Goal: Task Accomplishment & Management: Use online tool/utility

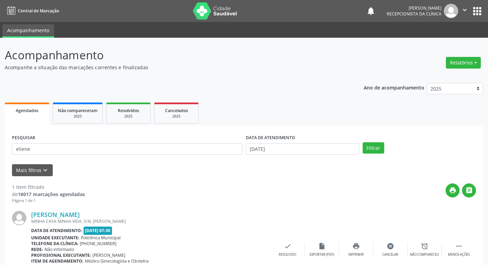
scroll to position [43, 0]
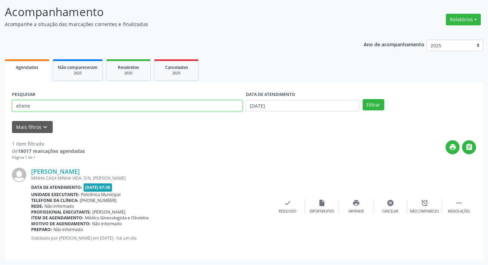
drag, startPoint x: 35, startPoint y: 104, endPoint x: 0, endPoint y: 114, distance: 36.1
click at [0, 114] on div "Acompanhamento Acompanhe a situação das marcações correntes e finalizadas Relat…" at bounding box center [244, 130] width 488 height 270
type input "egna"
click at [362, 99] on button "Filtrar" at bounding box center [373, 105] width 22 height 12
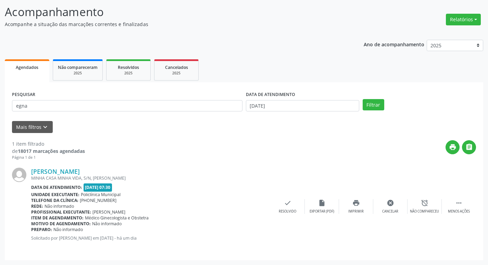
scroll to position [0, 0]
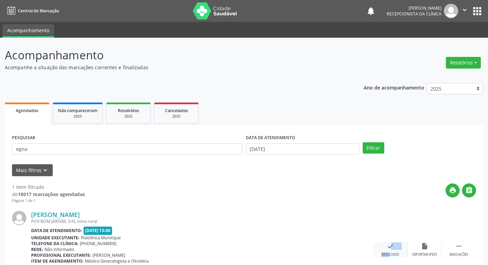
click at [384, 250] on div "check Resolvido" at bounding box center [390, 249] width 34 height 15
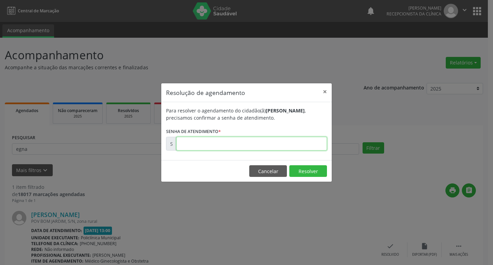
click at [210, 144] on input "text" at bounding box center [251, 144] width 151 height 14
type input "00179050"
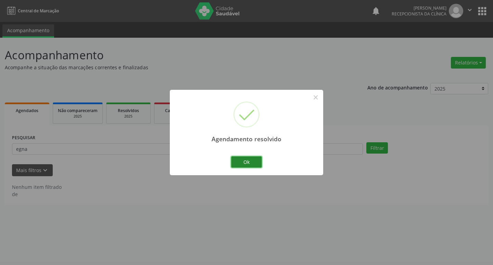
click at [254, 162] on button "Ok" at bounding box center [246, 162] width 31 height 12
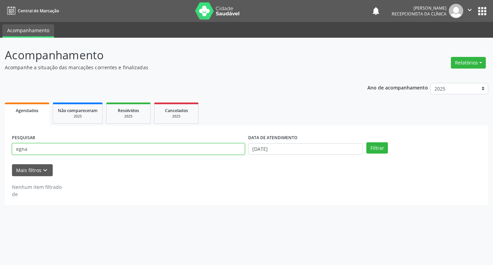
drag, startPoint x: 33, startPoint y: 148, endPoint x: 0, endPoint y: 143, distance: 33.3
click at [0, 143] on div "Acompanhamento Acompanhe a situação das marcações correntes e finalizadas Relat…" at bounding box center [246, 151] width 493 height 227
type input "[PERSON_NAME]"
click at [366, 142] on button "Filtrar" at bounding box center [377, 148] width 22 height 12
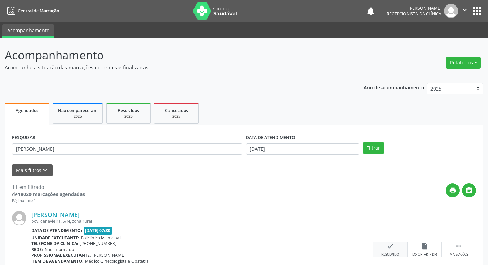
click at [394, 245] on div "check Resolvido" at bounding box center [390, 249] width 34 height 15
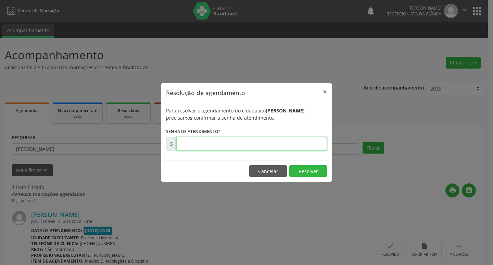
click at [192, 146] on input "text" at bounding box center [251, 144] width 151 height 14
type input "00178927"
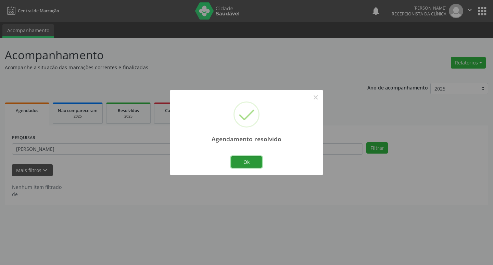
drag, startPoint x: 254, startPoint y: 159, endPoint x: 216, endPoint y: 162, distance: 38.5
click at [253, 158] on button "Ok" at bounding box center [246, 162] width 31 height 12
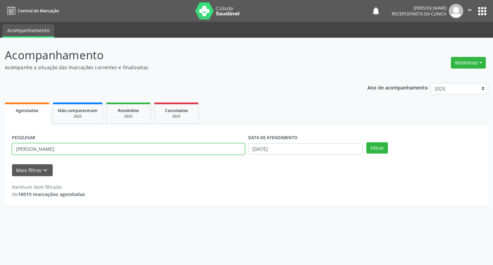
drag, startPoint x: 49, startPoint y: 148, endPoint x: 0, endPoint y: 158, distance: 49.9
click at [0, 158] on div "Acompanhamento Acompanhe a situação das marcações correntes e finalizadas Relat…" at bounding box center [246, 151] width 493 height 227
type input "[PERSON_NAME]"
click at [366, 142] on button "Filtrar" at bounding box center [377, 148] width 22 height 12
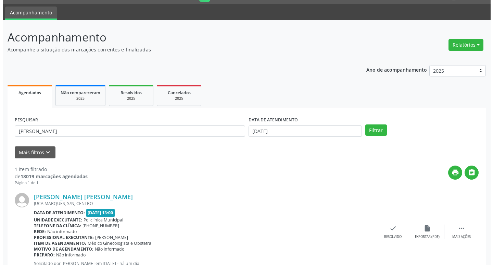
scroll to position [34, 0]
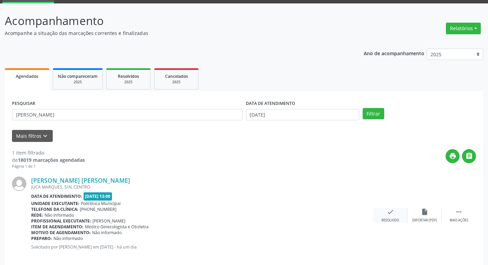
click at [391, 210] on icon "check" at bounding box center [390, 212] width 8 height 8
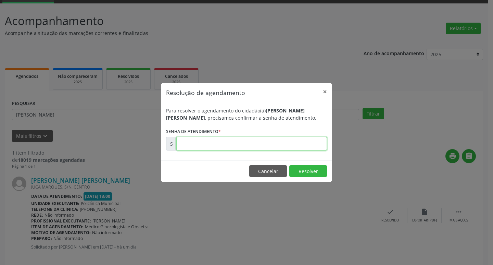
click at [221, 143] on input "text" at bounding box center [251, 144] width 151 height 14
type input "00178843"
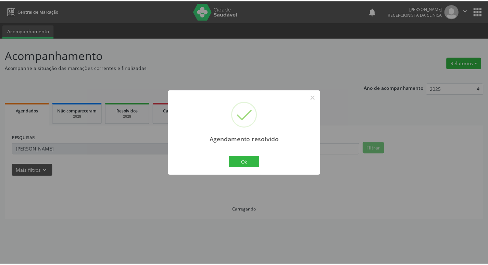
scroll to position [0, 0]
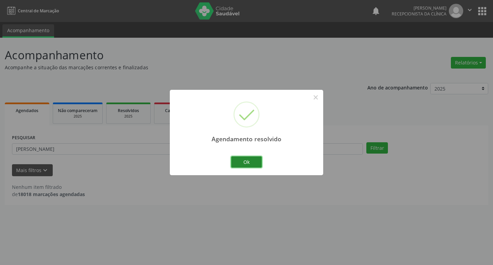
click at [250, 163] on button "Ok" at bounding box center [246, 162] width 31 height 12
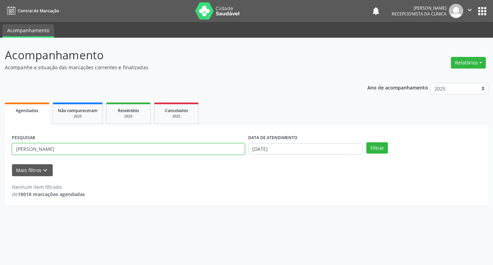
drag, startPoint x: 48, startPoint y: 146, endPoint x: 0, endPoint y: 148, distance: 48.0
click at [0, 148] on div "Acompanhamento Acompanhe a situação das marcações correntes e finalizadas Relat…" at bounding box center [246, 151] width 493 height 227
type input "eliene"
click at [366, 142] on button "Filtrar" at bounding box center [377, 148] width 22 height 12
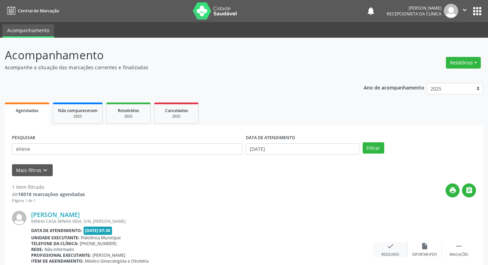
click at [387, 249] on icon "check" at bounding box center [390, 246] width 8 height 8
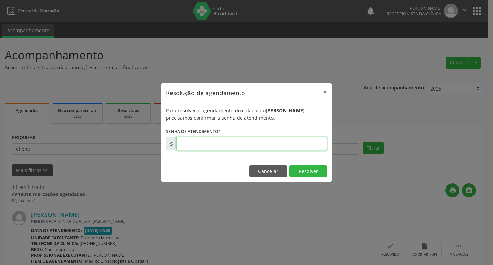
click at [196, 142] on input "text" at bounding box center [251, 144] width 151 height 14
type input "00178850"
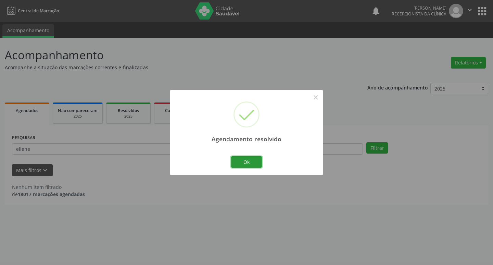
drag, startPoint x: 248, startPoint y: 165, endPoint x: 207, endPoint y: 152, distance: 43.7
click at [248, 165] on button "Ok" at bounding box center [246, 162] width 31 height 12
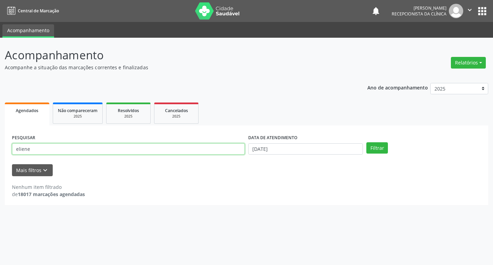
drag, startPoint x: 33, startPoint y: 150, endPoint x: 0, endPoint y: 154, distance: 33.5
click at [0, 154] on div "Acompanhamento Acompanhe a situação das marcações correntes e finalizadas Relat…" at bounding box center [246, 151] width 493 height 227
type input "mariane"
click at [366, 142] on button "Filtrar" at bounding box center [377, 148] width 22 height 12
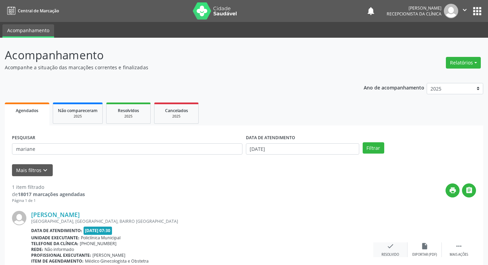
click at [390, 246] on icon "check" at bounding box center [390, 246] width 8 height 8
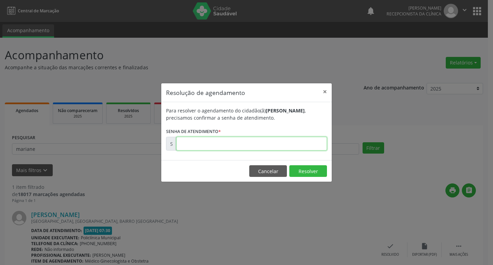
click at [204, 141] on input "text" at bounding box center [251, 144] width 151 height 14
type input "00178862"
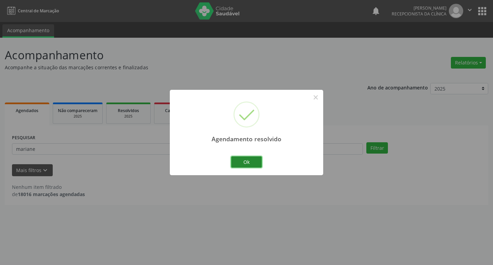
click at [239, 163] on button "Ok" at bounding box center [246, 162] width 31 height 12
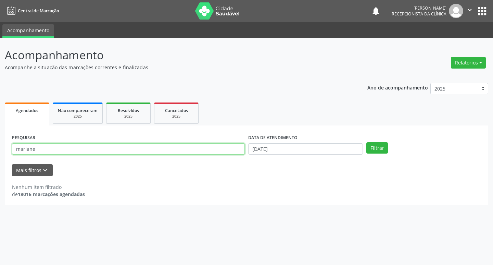
drag, startPoint x: 37, startPoint y: 148, endPoint x: 0, endPoint y: 138, distance: 38.2
click at [0, 138] on div "Acompanhamento Acompanhe a situação das marcações correntes e finalizadas Relat…" at bounding box center [246, 151] width 493 height 227
type input "laure"
click at [366, 142] on button "Filtrar" at bounding box center [377, 148] width 22 height 12
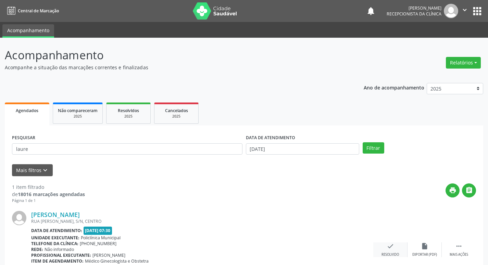
click at [394, 245] on div "check Resolvido" at bounding box center [390, 249] width 34 height 15
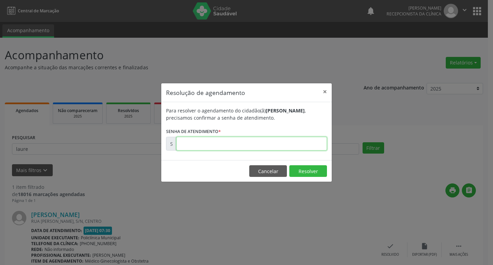
click at [213, 143] on input "text" at bounding box center [251, 144] width 151 height 14
type input "00178892"
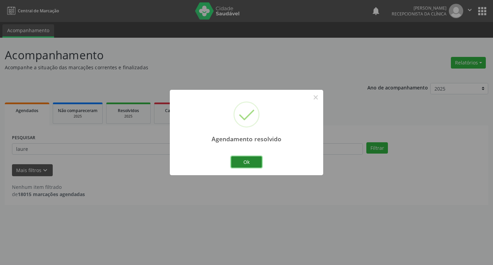
click at [247, 160] on button "Ok" at bounding box center [246, 162] width 31 height 12
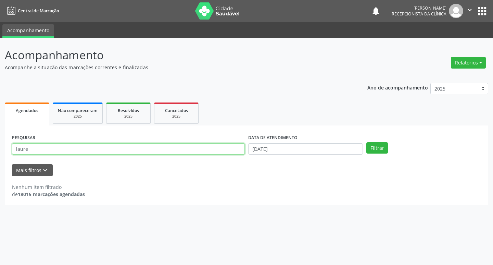
drag, startPoint x: 29, startPoint y: 148, endPoint x: 0, endPoint y: 147, distance: 29.1
click at [0, 147] on div "Acompanhamento Acompanhe a situação das marcações correntes e finalizadas Relat…" at bounding box center [246, 151] width 493 height 227
type input "[PERSON_NAME][DEMOGRAPHIC_DATA]"
click at [366, 142] on button "Filtrar" at bounding box center [377, 148] width 22 height 12
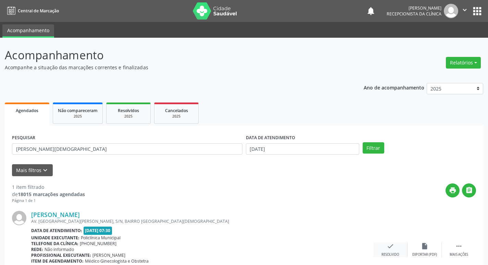
click at [391, 246] on icon "check" at bounding box center [390, 246] width 8 height 8
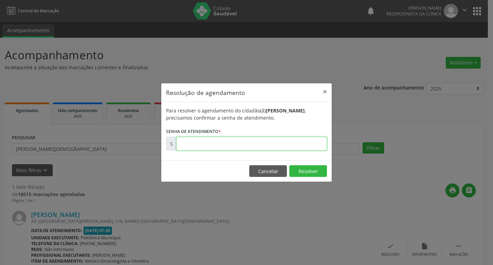
click at [205, 145] on input "text" at bounding box center [251, 144] width 151 height 14
type input "00178893"
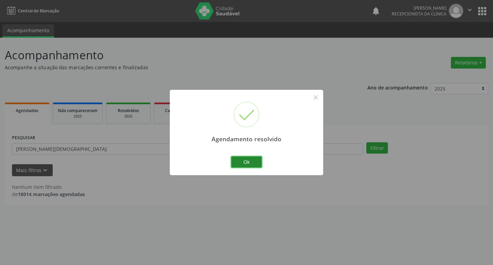
click at [255, 161] on button "Ok" at bounding box center [246, 162] width 31 height 12
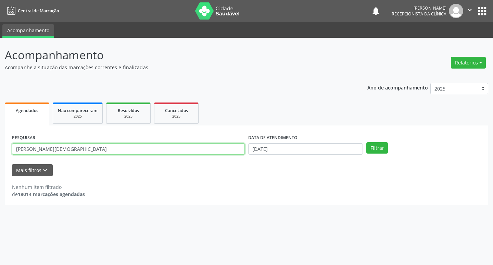
drag, startPoint x: 60, startPoint y: 148, endPoint x: 0, endPoint y: 150, distance: 60.3
click at [0, 150] on div "Acompanhamento Acompanhe a situação das marcações correntes e finalizadas Relat…" at bounding box center [246, 151] width 493 height 227
type input "[PERSON_NAME]"
click at [366, 142] on button "Filtrar" at bounding box center [377, 148] width 22 height 12
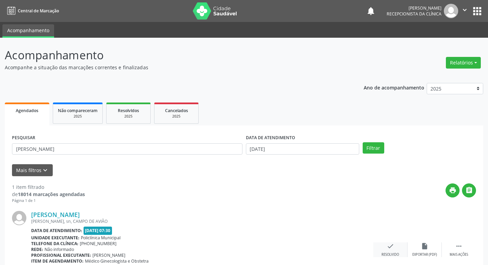
click at [388, 247] on icon "check" at bounding box center [390, 246] width 8 height 8
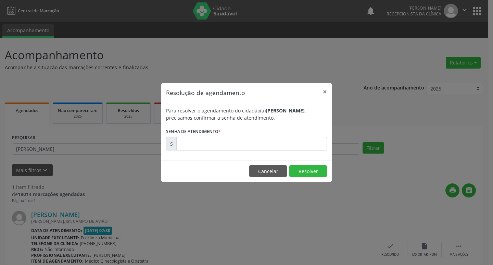
click at [194, 136] on label "Senha de atendimento *" at bounding box center [193, 131] width 55 height 11
click at [194, 142] on input "text" at bounding box center [251, 144] width 151 height 14
type input "00178922"
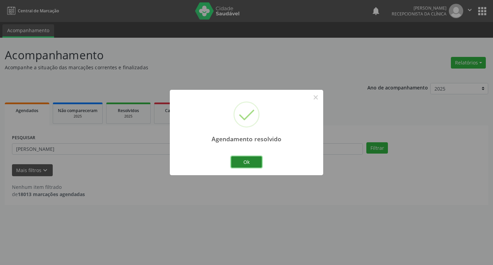
click at [239, 157] on button "Ok" at bounding box center [246, 162] width 31 height 12
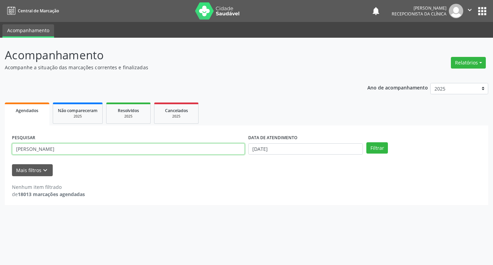
drag, startPoint x: 36, startPoint y: 149, endPoint x: 0, endPoint y: 149, distance: 36.3
click at [0, 149] on div "Acompanhamento Acompanhe a situação das marcações correntes e finalizadas Relat…" at bounding box center [246, 151] width 493 height 227
type input "[PERSON_NAME]"
click at [366, 142] on button "Filtrar" at bounding box center [377, 148] width 22 height 12
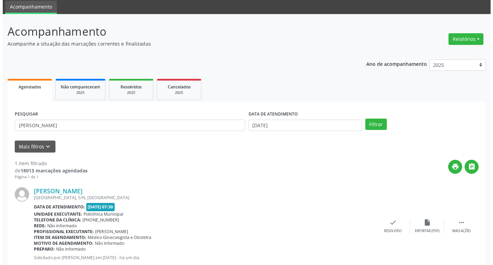
scroll to position [34, 0]
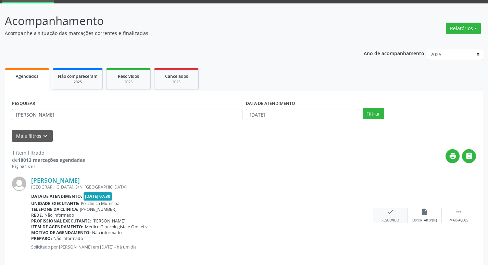
click at [386, 211] on icon "check" at bounding box center [390, 212] width 8 height 8
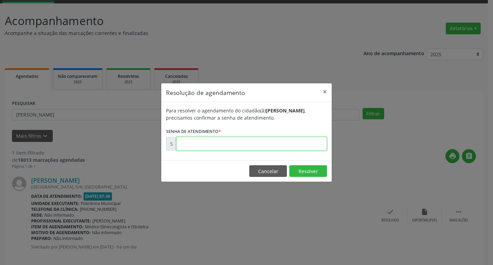
click at [195, 144] on input "text" at bounding box center [251, 144] width 151 height 14
type input "00178914"
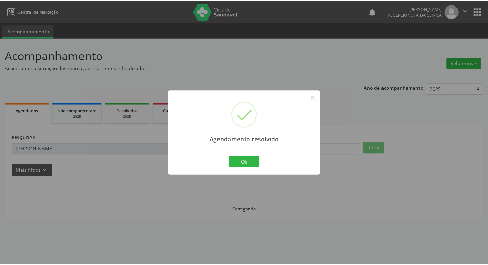
scroll to position [0, 0]
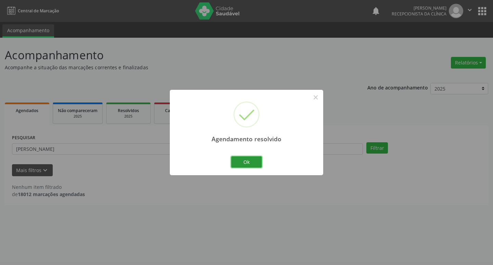
drag, startPoint x: 250, startPoint y: 159, endPoint x: 194, endPoint y: 161, distance: 55.5
click at [245, 159] on button "Ok" at bounding box center [246, 162] width 31 height 12
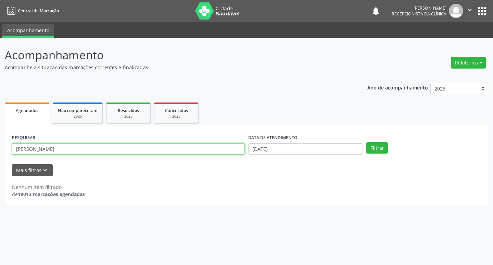
drag, startPoint x: 37, startPoint y: 148, endPoint x: 0, endPoint y: 154, distance: 37.1
click at [0, 154] on div "Acompanhamento Acompanhe a situação das marcações correntes e finalizadas Relat…" at bounding box center [246, 151] width 493 height 227
type input "ivani"
click at [366, 142] on button "Filtrar" at bounding box center [377, 148] width 22 height 12
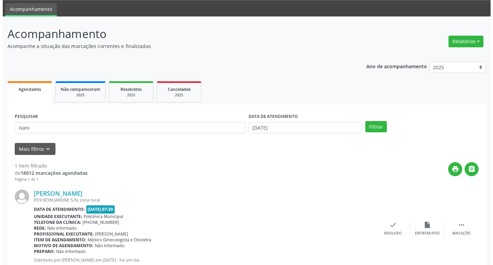
scroll to position [43, 0]
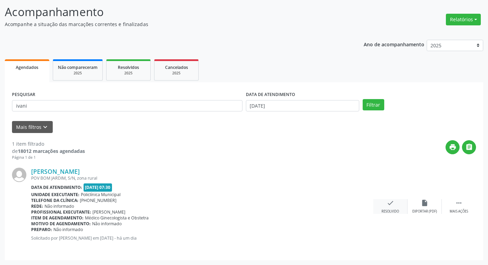
click at [390, 204] on icon "check" at bounding box center [390, 203] width 8 height 8
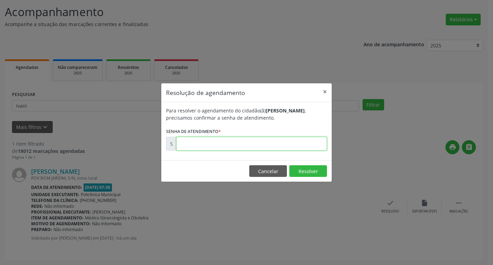
click at [206, 144] on input "text" at bounding box center [251, 144] width 151 height 14
type input "00178848"
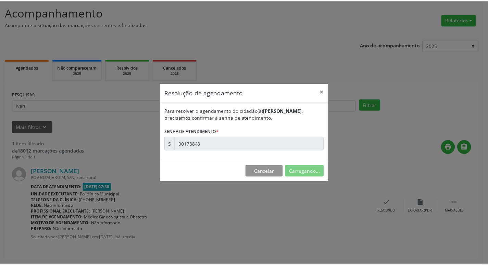
scroll to position [0, 0]
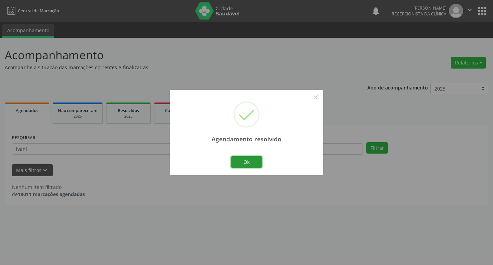
drag, startPoint x: 251, startPoint y: 160, endPoint x: 192, endPoint y: 170, distance: 59.8
click at [250, 160] on button "Ok" at bounding box center [246, 162] width 31 height 12
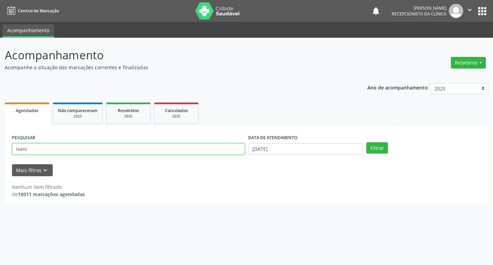
drag, startPoint x: 25, startPoint y: 148, endPoint x: 0, endPoint y: 144, distance: 25.4
click at [0, 144] on div "Acompanhamento Acompanhe a situação das marcações correntes e finalizadas Relat…" at bounding box center [246, 151] width 493 height 227
type input "i"
click at [27, 147] on input "i" at bounding box center [128, 149] width 233 height 12
type input "[DEMOGRAPHIC_DATA]"
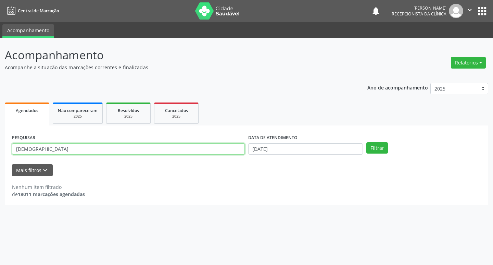
click at [366, 142] on button "Filtrar" at bounding box center [377, 148] width 22 height 12
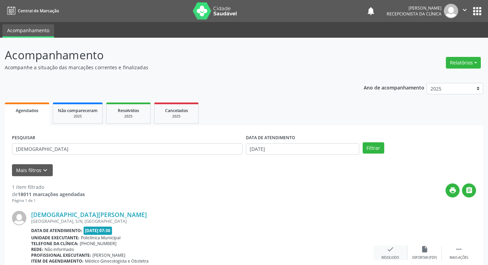
click at [388, 250] on icon "check" at bounding box center [390, 249] width 8 height 8
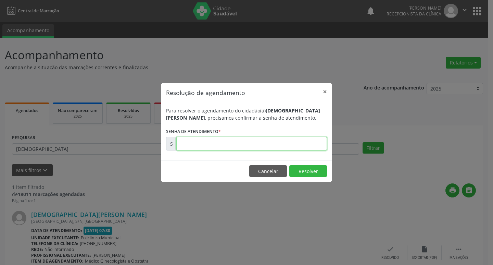
click at [200, 144] on input "text" at bounding box center [251, 144] width 151 height 14
type input "00178875"
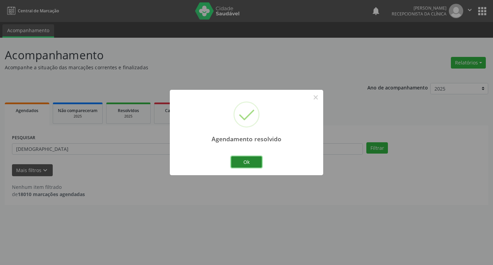
click at [258, 162] on button "Ok" at bounding box center [246, 162] width 31 height 12
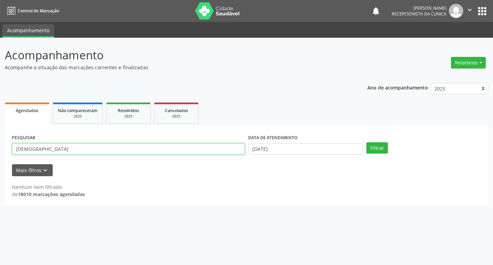
drag, startPoint x: 39, startPoint y: 146, endPoint x: 0, endPoint y: 142, distance: 39.3
click at [0, 145] on div "Acompanhamento Acompanhe a situação das marcações correntes e finalizadas Relat…" at bounding box center [246, 151] width 493 height 227
type input "irenilde"
click at [366, 142] on button "Filtrar" at bounding box center [377, 148] width 22 height 12
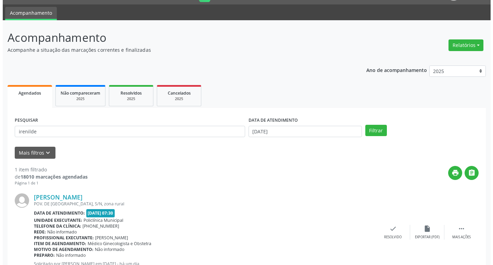
scroll to position [34, 0]
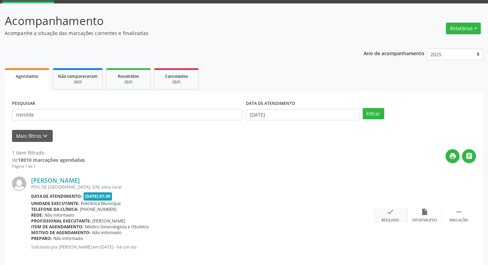
click at [391, 212] on icon "check" at bounding box center [390, 212] width 8 height 8
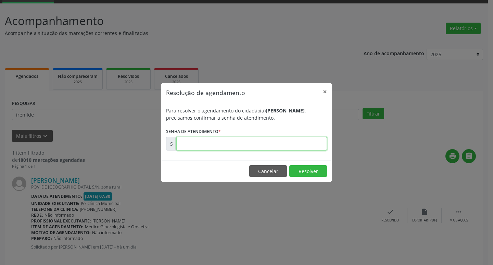
click at [201, 145] on input "text" at bounding box center [251, 144] width 151 height 14
type input "00178949"
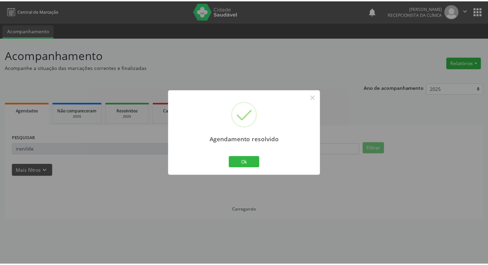
scroll to position [0, 0]
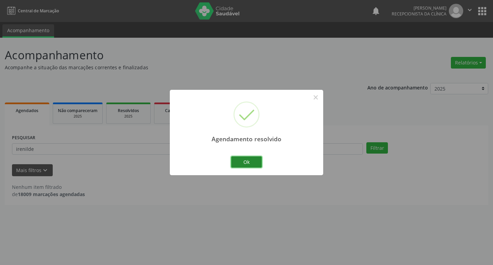
click at [249, 159] on button "Ok" at bounding box center [246, 162] width 31 height 12
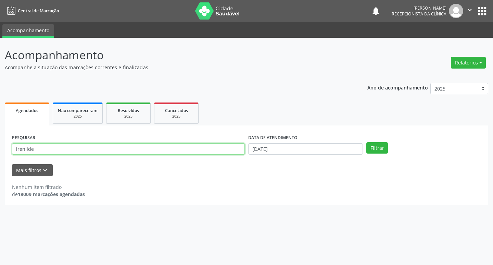
drag, startPoint x: 37, startPoint y: 149, endPoint x: 0, endPoint y: 154, distance: 37.8
click at [0, 154] on div "Acompanhamento Acompanhe a situação das marcações correntes e finalizadas Relat…" at bounding box center [246, 151] width 493 height 227
click at [366, 142] on button "Filtrar" at bounding box center [377, 148] width 22 height 12
click at [40, 149] on input "wiliane" at bounding box center [128, 149] width 233 height 12
type input "[PERSON_NAME]"
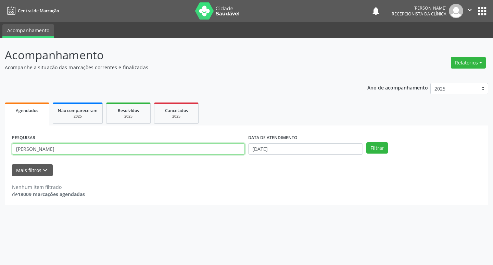
click at [366, 142] on button "Filtrar" at bounding box center [377, 148] width 22 height 12
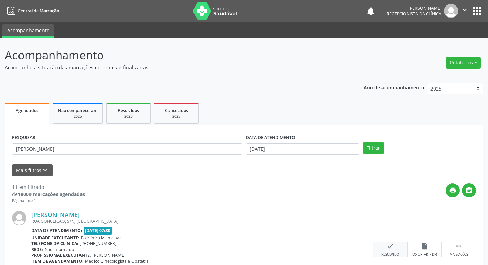
click at [393, 249] on icon "check" at bounding box center [390, 246] width 8 height 8
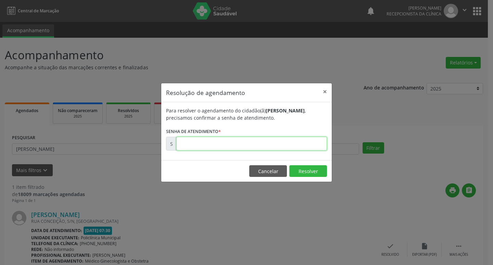
click at [235, 144] on input "text" at bounding box center [251, 144] width 151 height 14
type input "00178889"
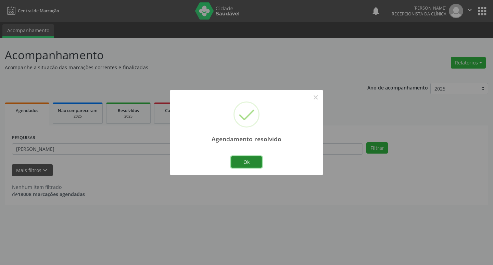
click at [244, 160] on button "Ok" at bounding box center [246, 162] width 31 height 12
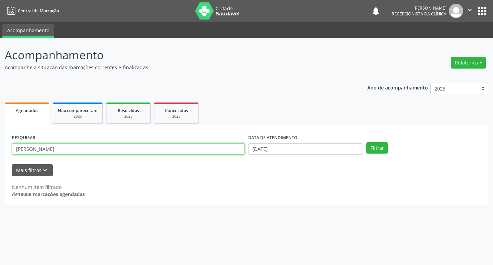
drag, startPoint x: 34, startPoint y: 149, endPoint x: 0, endPoint y: 150, distance: 33.6
click at [0, 150] on div "Acompanhamento Acompanhe a situação das marcações correntes e finalizadas Relat…" at bounding box center [246, 151] width 493 height 227
type input "geisiane"
click at [366, 142] on button "Filtrar" at bounding box center [377, 148] width 22 height 12
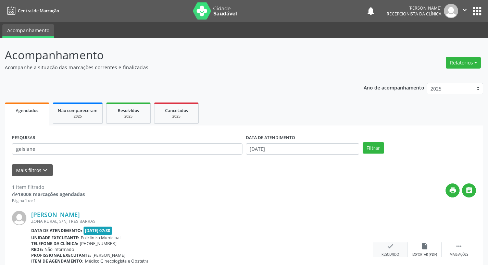
click at [390, 247] on icon "check" at bounding box center [390, 246] width 8 height 8
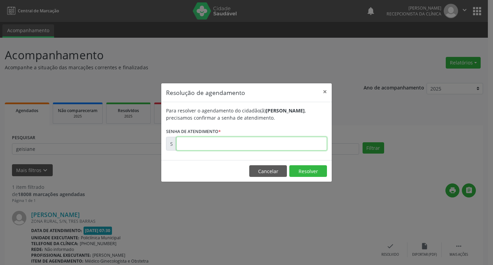
click at [199, 149] on input "text" at bounding box center [251, 144] width 151 height 14
type input "00178931"
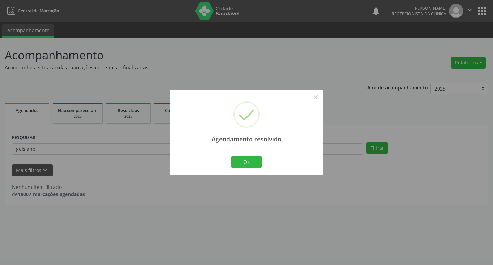
click at [237, 169] on div "Agendamento resolvido × Ok Cancel" at bounding box center [246, 132] width 153 height 85
click at [243, 163] on button "Ok" at bounding box center [246, 162] width 31 height 12
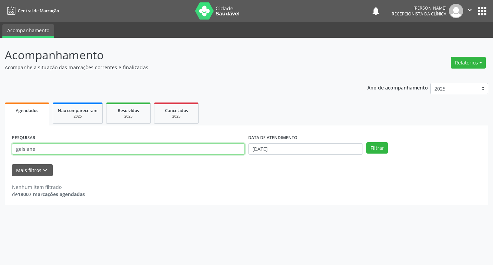
drag, startPoint x: 35, startPoint y: 149, endPoint x: 0, endPoint y: 147, distance: 35.3
click at [0, 147] on div "Acompanhamento Acompanhe a situação das marcações correntes e finalizadas Relat…" at bounding box center [246, 151] width 493 height 227
type input "geovana"
click at [366, 142] on button "Filtrar" at bounding box center [377, 148] width 22 height 12
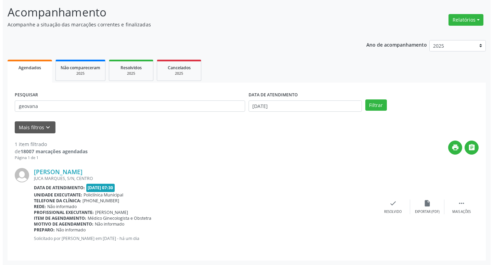
scroll to position [43, 0]
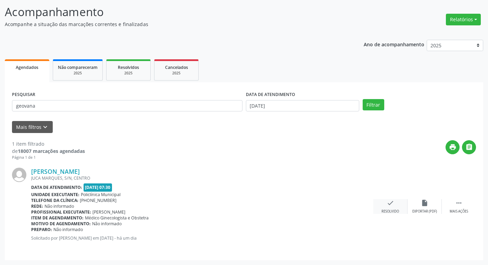
click at [390, 203] on icon "check" at bounding box center [390, 203] width 8 height 8
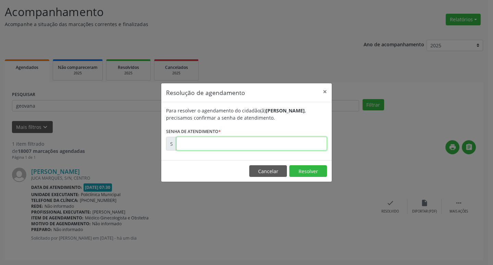
click at [184, 142] on input "text" at bounding box center [251, 144] width 151 height 14
type input "00178930"
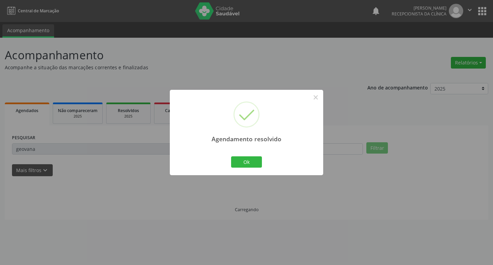
scroll to position [0, 0]
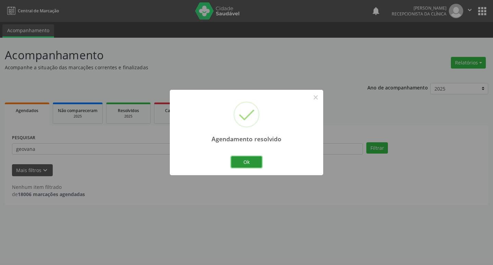
drag, startPoint x: 253, startPoint y: 160, endPoint x: 248, endPoint y: 158, distance: 5.0
click at [252, 159] on button "Ok" at bounding box center [246, 162] width 31 height 12
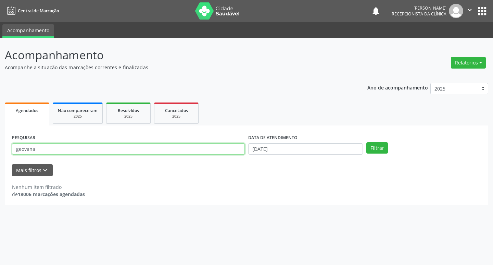
drag, startPoint x: 42, startPoint y: 151, endPoint x: 0, endPoint y: 150, distance: 41.8
click at [0, 150] on div "Acompanhamento Acompanhe a situação das marcações correntes e finalizadas Relat…" at bounding box center [246, 151] width 493 height 227
type input "[PERSON_NAME]"
click at [366, 142] on button "Filtrar" at bounding box center [377, 148] width 22 height 12
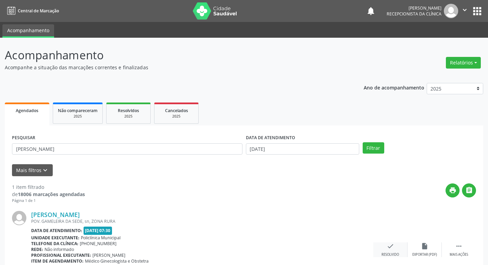
click at [393, 244] on icon "check" at bounding box center [390, 246] width 8 height 8
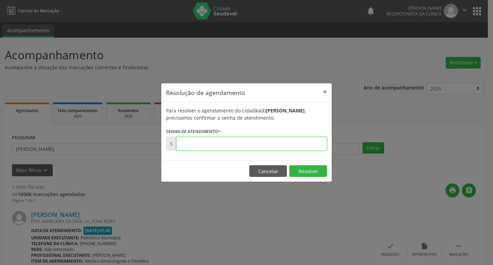
click at [184, 145] on input "text" at bounding box center [251, 144] width 151 height 14
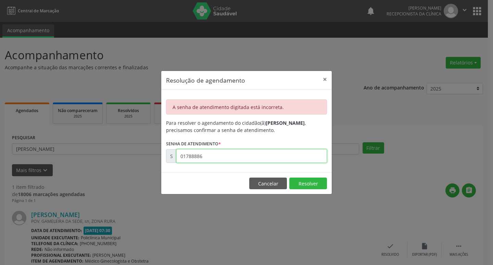
click at [205, 156] on input "01788886" at bounding box center [251, 156] width 151 height 14
type input "00178886"
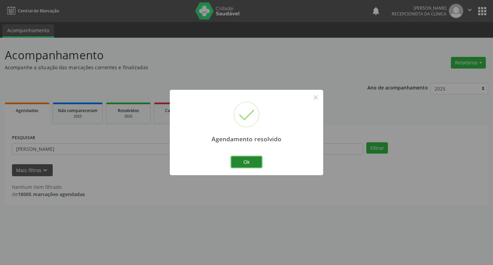
click at [256, 159] on button "Ok" at bounding box center [246, 162] width 31 height 12
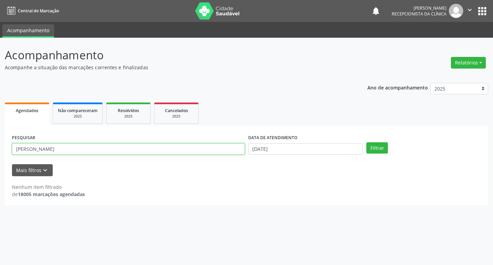
click at [30, 150] on input "[PERSON_NAME]" at bounding box center [128, 149] width 233 height 12
click at [32, 150] on input "[PERSON_NAME]" at bounding box center [128, 149] width 233 height 12
type input "carleide"
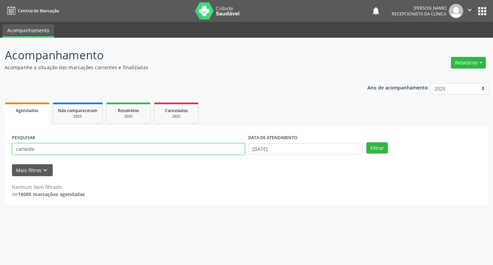
click at [366, 142] on button "Filtrar" at bounding box center [377, 148] width 22 height 12
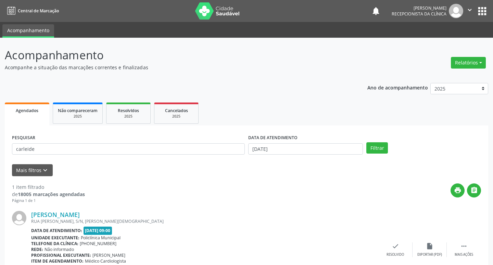
scroll to position [43, 0]
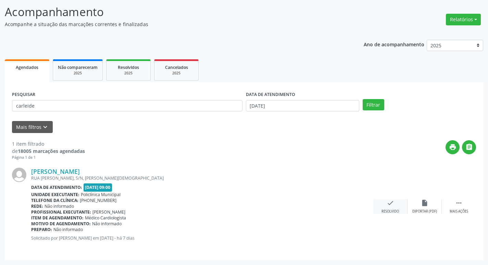
click at [396, 207] on div "check Resolvido" at bounding box center [390, 206] width 34 height 15
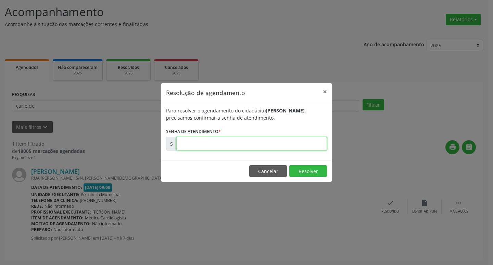
click at [239, 144] on input "text" at bounding box center [251, 144] width 151 height 14
type input "00178055"
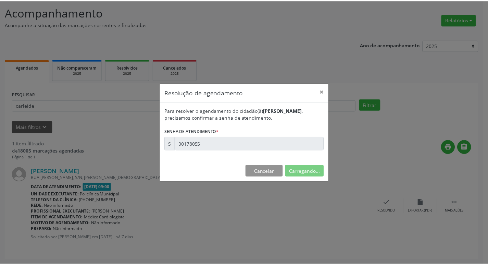
scroll to position [0, 0]
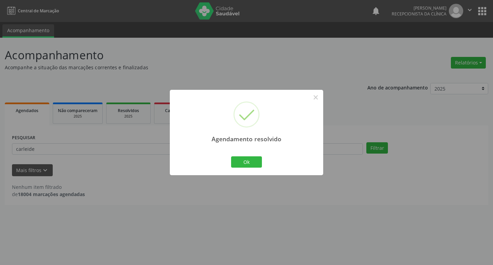
click at [242, 154] on div "Agendamento resolvido × Ok Cancel" at bounding box center [246, 132] width 153 height 85
drag, startPoint x: 240, startPoint y: 161, endPoint x: 204, endPoint y: 148, distance: 38.1
click at [238, 159] on button "Ok" at bounding box center [246, 162] width 31 height 12
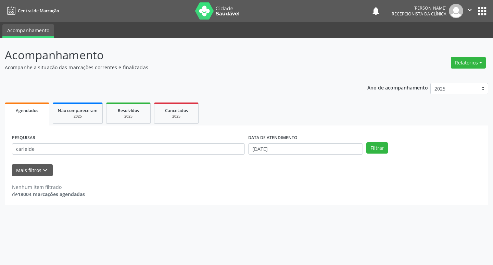
click at [179, 140] on div "PESQUISAR [PERSON_NAME]" at bounding box center [128, 145] width 236 height 27
click at [178, 146] on input "carleide" at bounding box center [128, 149] width 233 height 12
type input "[PERSON_NAME]"
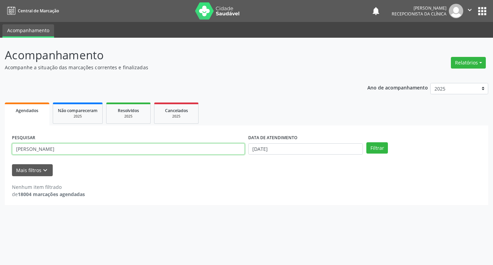
click at [366, 142] on button "Filtrar" at bounding box center [377, 148] width 22 height 12
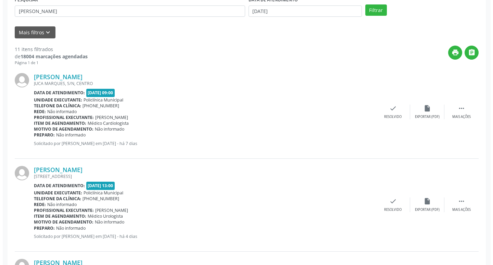
scroll to position [205, 0]
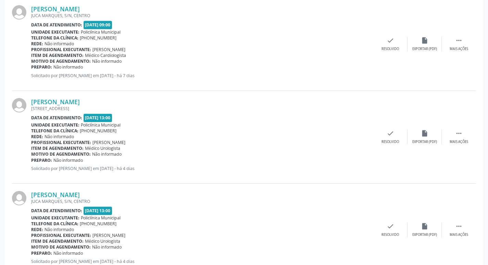
click at [396, 56] on div "[PERSON_NAME] [GEOGRAPHIC_DATA], S/N, CENTRO Data de atendimento: [DATE] 09:00 …" at bounding box center [244, 44] width 464 height 93
click at [390, 44] on icon "check" at bounding box center [390, 41] width 8 height 8
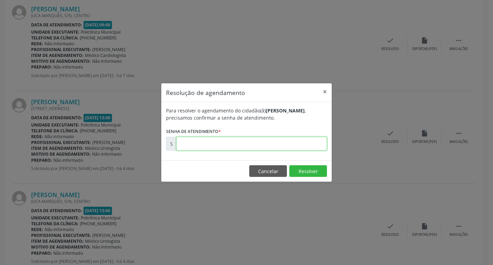
click at [227, 138] on input "text" at bounding box center [251, 144] width 151 height 14
type input "00178054"
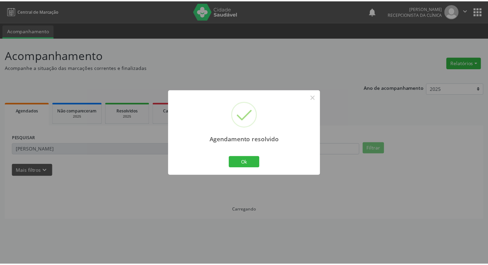
scroll to position [0, 0]
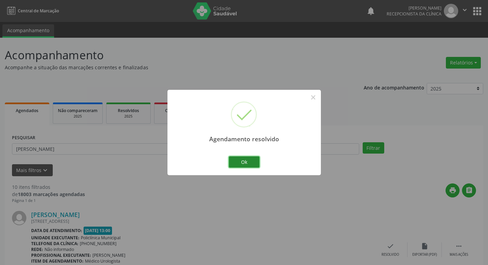
click at [239, 156] on button "Ok" at bounding box center [244, 162] width 31 height 12
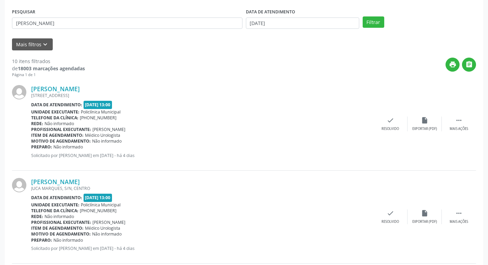
scroll to position [103, 0]
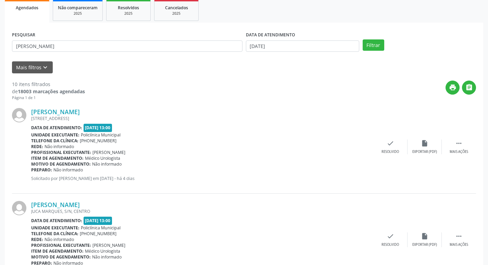
click at [57, 54] on div "PESQUISAR [PERSON_NAME]" at bounding box center [127, 43] width 234 height 27
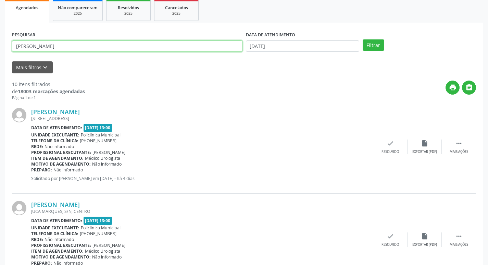
click at [52, 50] on input "[PERSON_NAME]" at bounding box center [127, 46] width 230 height 12
type input "[PERSON_NAME]"
click at [362, 39] on button "Filtrar" at bounding box center [373, 45] width 22 height 12
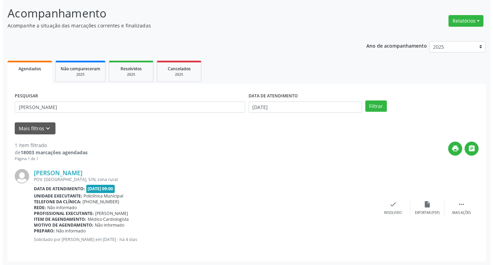
scroll to position [43, 0]
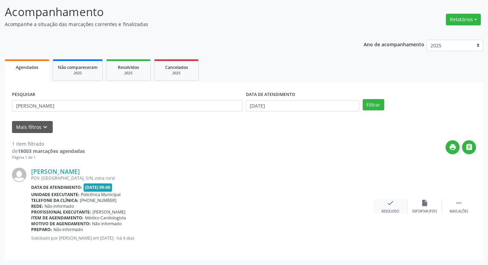
drag, startPoint x: 402, startPoint y: 218, endPoint x: 397, endPoint y: 209, distance: 10.0
click at [399, 213] on div "[PERSON_NAME] POV. [GEOGRAPHIC_DATA], S/N, zona rural Data de atendimento: [DAT…" at bounding box center [244, 206] width 464 height 92
click at [397, 209] on div "Resolvido" at bounding box center [389, 211] width 17 height 5
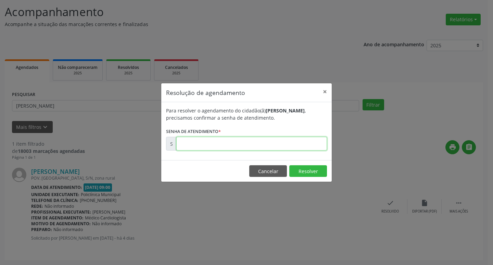
click at [236, 146] on input "text" at bounding box center [251, 144] width 151 height 14
type input "00178327"
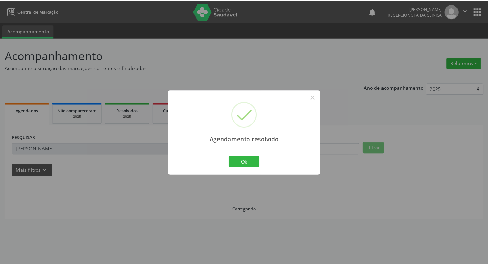
scroll to position [0, 0]
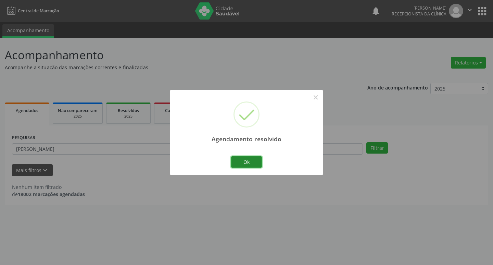
click at [241, 164] on button "Ok" at bounding box center [246, 162] width 31 height 12
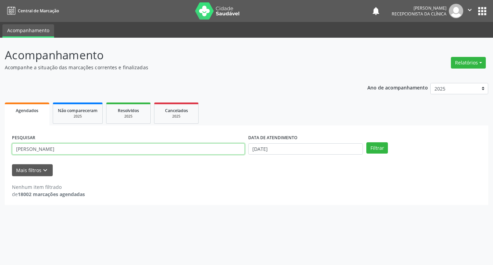
click at [177, 154] on input "[PERSON_NAME]" at bounding box center [128, 149] width 233 height 12
click at [175, 154] on input "[PERSON_NAME]" at bounding box center [128, 149] width 233 height 12
click at [366, 142] on button "Filtrar" at bounding box center [377, 148] width 22 height 12
click at [40, 150] on input "marinalva" at bounding box center [128, 149] width 233 height 12
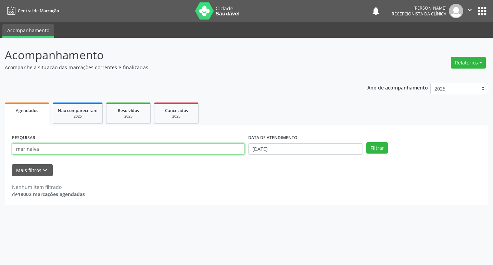
click at [40, 150] on input "marinalva" at bounding box center [128, 149] width 233 height 12
click at [113, 153] on input "marinalva" at bounding box center [128, 149] width 233 height 12
click at [366, 142] on button "Filtrar" at bounding box center [377, 148] width 22 height 12
click at [88, 151] on input "marinalva" at bounding box center [128, 149] width 233 height 12
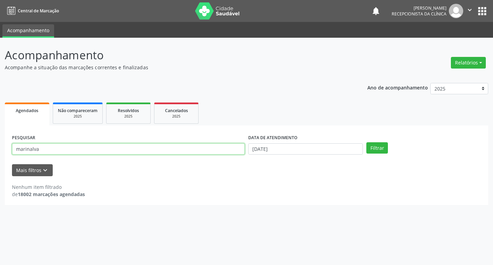
click at [88, 149] on input "marinalva" at bounding box center [128, 149] width 233 height 12
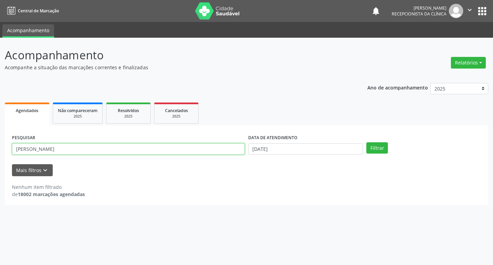
type input "[PERSON_NAME]"
click at [366, 142] on button "Filtrar" at bounding box center [377, 148] width 22 height 12
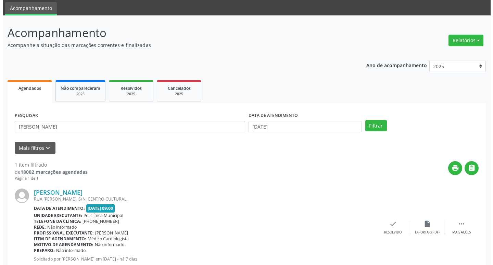
scroll to position [43, 0]
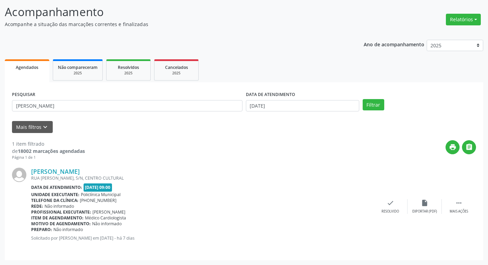
click at [388, 215] on div "[PERSON_NAME] [GEOGRAPHIC_DATA][PERSON_NAME], S/N, CENTRO CULTURAL Data de aten…" at bounding box center [244, 206] width 464 height 92
click at [383, 211] on div "Resolvido" at bounding box center [389, 211] width 17 height 5
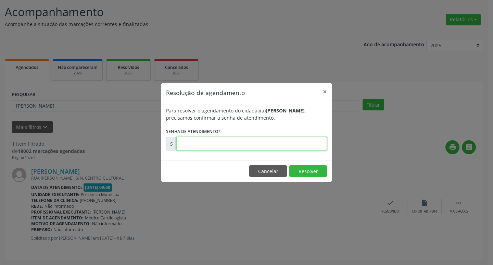
click at [214, 142] on input "text" at bounding box center [251, 144] width 151 height 14
type input "00178057"
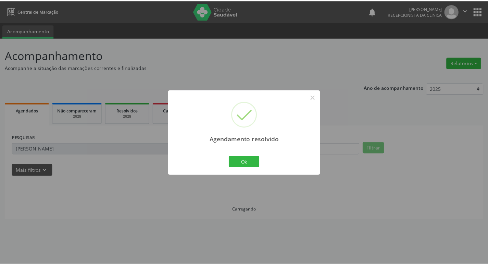
scroll to position [0, 0]
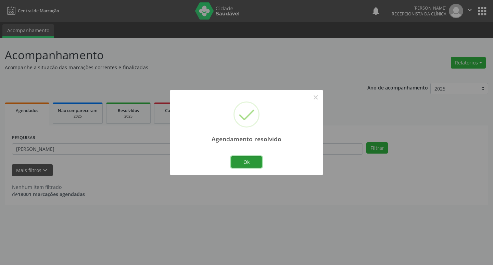
drag, startPoint x: 240, startPoint y: 161, endPoint x: 222, endPoint y: 157, distance: 17.6
click at [234, 161] on button "Ok" at bounding box center [246, 162] width 31 height 12
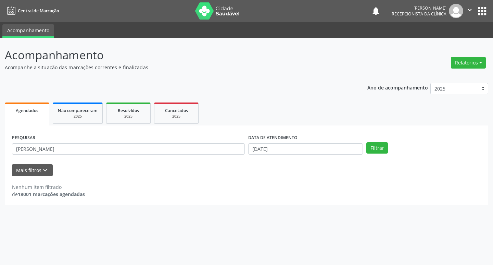
click at [211, 155] on div "PESQUISAR [PERSON_NAME]" at bounding box center [128, 145] width 236 height 27
drag, startPoint x: 211, startPoint y: 155, endPoint x: 209, endPoint y: 152, distance: 3.8
click at [210, 154] on div "PESQUISAR [PERSON_NAME]" at bounding box center [128, 145] width 236 height 27
click at [209, 152] on input "[PERSON_NAME]" at bounding box center [128, 149] width 233 height 12
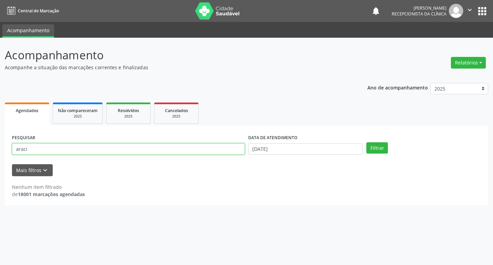
type input "araci"
click at [366, 142] on button "Filtrar" at bounding box center [377, 148] width 22 height 12
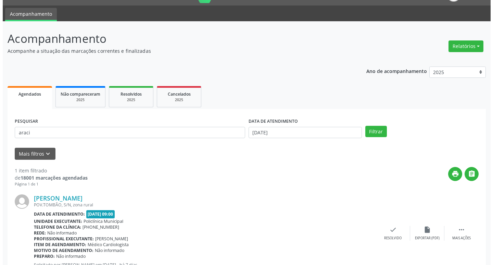
scroll to position [43, 0]
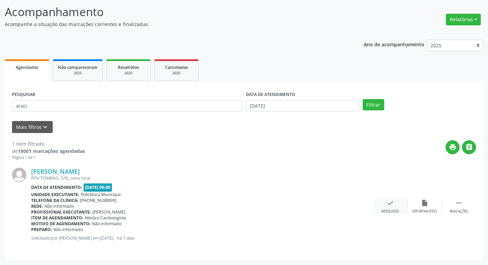
click at [391, 202] on icon "check" at bounding box center [390, 203] width 8 height 8
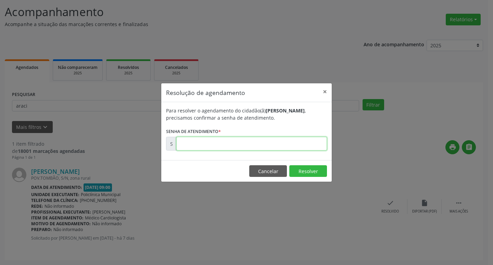
drag, startPoint x: 197, startPoint y: 138, endPoint x: 199, endPoint y: 140, distance: 3.6
click at [197, 138] on input "text" at bounding box center [251, 144] width 151 height 14
type input "00178053"
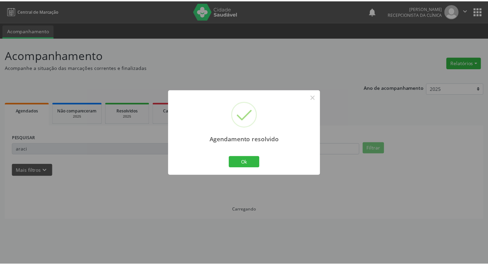
scroll to position [0, 0]
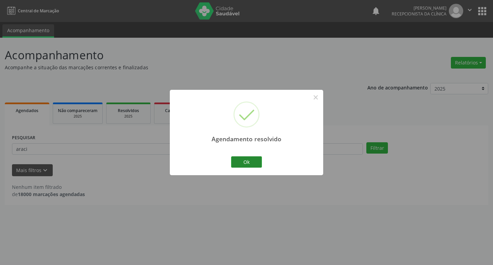
drag, startPoint x: 238, startPoint y: 153, endPoint x: 237, endPoint y: 164, distance: 11.3
click at [238, 156] on div "Agendamento resolvido × Ok Cancel" at bounding box center [246, 132] width 153 height 85
drag, startPoint x: 237, startPoint y: 164, endPoint x: 150, endPoint y: 149, distance: 88.9
click at [234, 164] on button "Ok" at bounding box center [246, 162] width 31 height 12
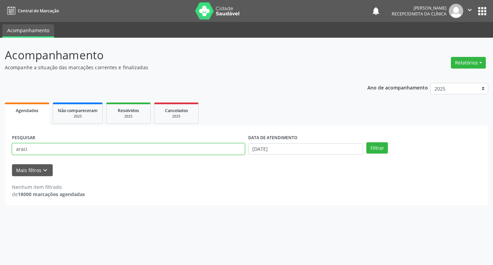
click at [149, 149] on input "araci" at bounding box center [128, 149] width 233 height 12
click at [366, 142] on button "Filtrar" at bounding box center [377, 148] width 22 height 12
click at [105, 143] on input "gildete" at bounding box center [128, 149] width 233 height 12
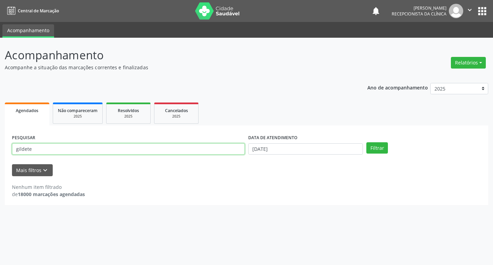
click at [105, 143] on input "gildete" at bounding box center [128, 149] width 233 height 12
type input "vanilde"
click at [366, 142] on button "Filtrar" at bounding box center [377, 148] width 22 height 12
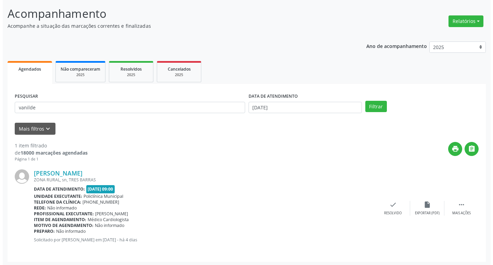
scroll to position [43, 0]
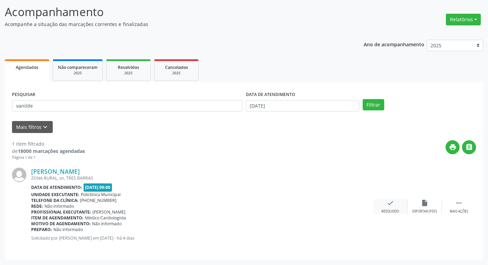
drag, startPoint x: 398, startPoint y: 206, endPoint x: 395, endPoint y: 205, distance: 3.9
click at [395, 205] on div "check Resolvido" at bounding box center [390, 206] width 34 height 15
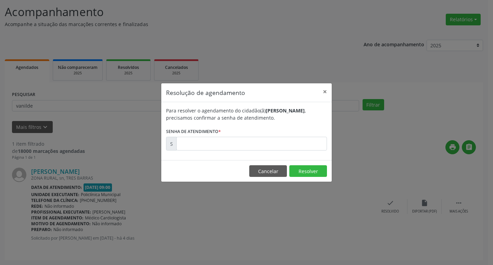
click at [203, 124] on form "Para resolver o agendamento do cidadão(ã) [PERSON_NAME] , precisamos confirmar …" at bounding box center [246, 128] width 161 height 43
click at [219, 140] on input "text" at bounding box center [251, 144] width 151 height 14
type input "00178377"
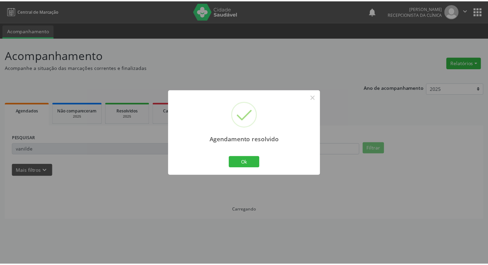
scroll to position [0, 0]
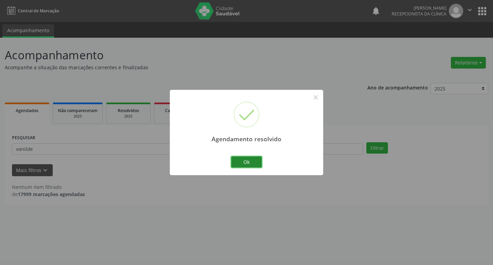
click at [233, 161] on button "Ok" at bounding box center [246, 162] width 31 height 12
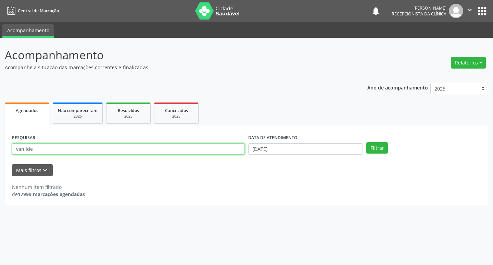
click at [187, 152] on input "vanilde" at bounding box center [128, 149] width 233 height 12
type input "[PERSON_NAME][DATE]"
click at [366, 142] on button "Filtrar" at bounding box center [377, 148] width 22 height 12
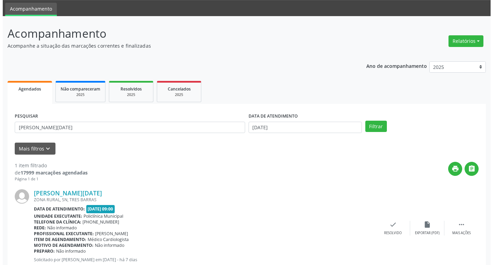
scroll to position [43, 0]
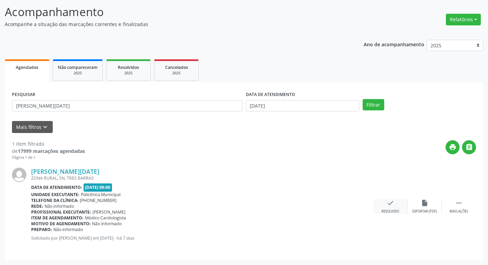
click at [389, 207] on div "check Resolvido" at bounding box center [390, 206] width 34 height 15
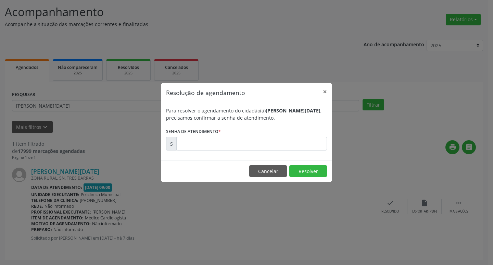
drag, startPoint x: 254, startPoint y: 163, endPoint x: 225, endPoint y: 151, distance: 31.3
click at [230, 153] on div "Resolução de agendamento × Para resolver o agendamento do cidadão(ã) [PERSON_NA…" at bounding box center [246, 132] width 171 height 99
click at [225, 151] on div "Para resolver o agendamento do cidadão(ã) [PERSON_NAME][DATE] , precisamos conf…" at bounding box center [246, 131] width 170 height 58
drag, startPoint x: 223, startPoint y: 148, endPoint x: 221, endPoint y: 145, distance: 3.5
click at [221, 145] on input "text" at bounding box center [251, 144] width 151 height 14
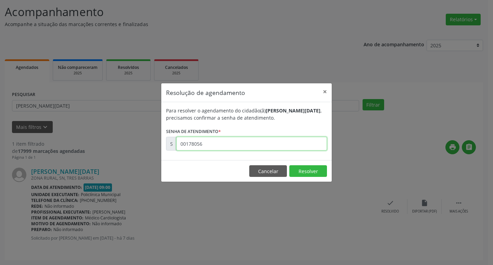
type input "00178056"
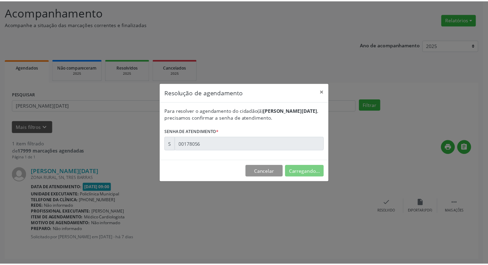
scroll to position [0, 0]
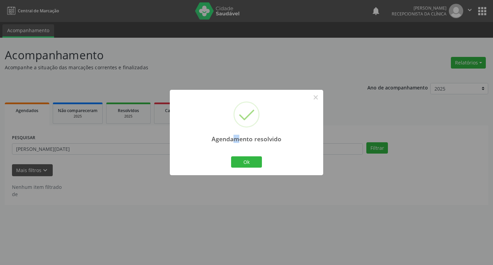
click at [239, 153] on div "Agendamento resolvido × Ok Cancel" at bounding box center [246, 132] width 153 height 85
click at [230, 164] on div "Ok Cancel" at bounding box center [247, 161] width 34 height 14
click at [199, 155] on div "Agendamento resolvido × Ok Cancel" at bounding box center [246, 132] width 153 height 85
click at [245, 157] on button "Ok" at bounding box center [246, 162] width 31 height 12
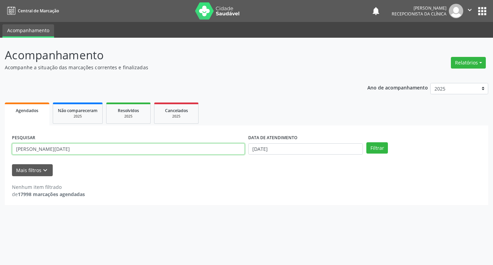
click at [220, 152] on input "[PERSON_NAME][DATE]" at bounding box center [128, 149] width 233 height 12
click at [219, 151] on input "[PERSON_NAME][DATE]" at bounding box center [128, 149] width 233 height 12
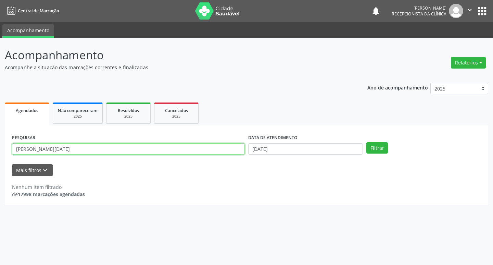
type input "N"
type input "[PERSON_NAME]"
click at [366, 142] on button "Filtrar" at bounding box center [377, 148] width 22 height 12
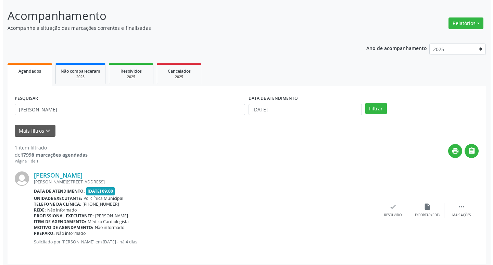
scroll to position [43, 0]
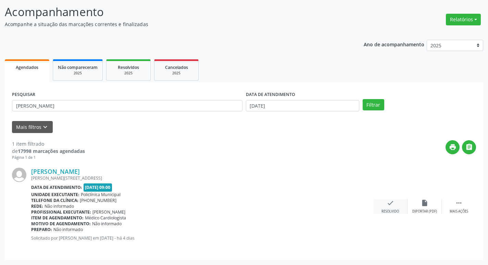
click at [389, 203] on icon "check" at bounding box center [390, 203] width 8 height 8
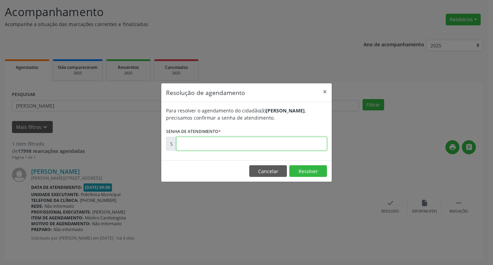
click at [213, 150] on input "text" at bounding box center [251, 144] width 151 height 14
type input "00178260"
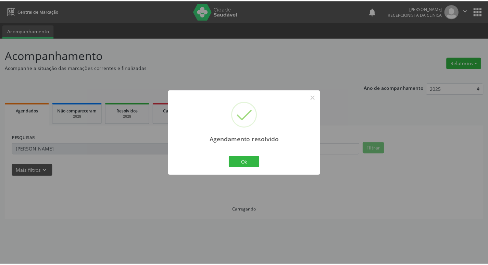
scroll to position [0, 0]
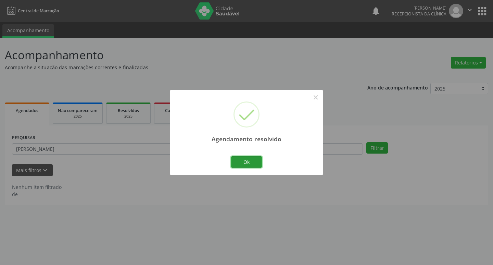
drag, startPoint x: 242, startPoint y: 161, endPoint x: 152, endPoint y: 141, distance: 91.5
click at [238, 161] on button "Ok" at bounding box center [246, 162] width 31 height 12
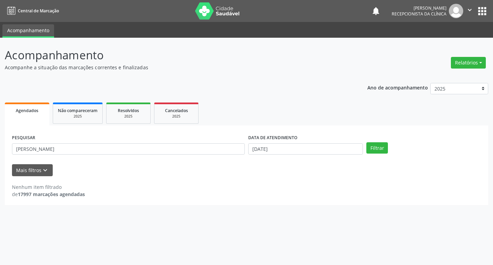
click at [152, 141] on div "PESQUISAR [PERSON_NAME]" at bounding box center [128, 145] width 236 height 27
click at [149, 146] on div "PESQUISAR [PERSON_NAME]" at bounding box center [128, 145] width 236 height 27
click at [149, 146] on input "[PERSON_NAME]" at bounding box center [128, 149] width 233 height 12
type input "[PERSON_NAME]"
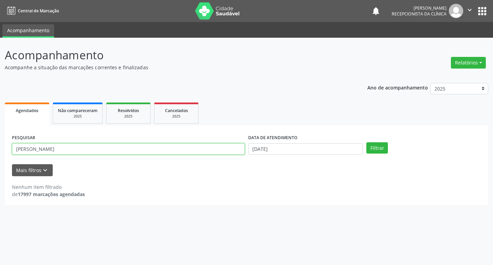
click at [366, 142] on button "Filtrar" at bounding box center [377, 148] width 22 height 12
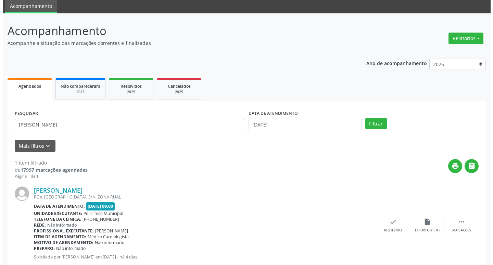
scroll to position [43, 0]
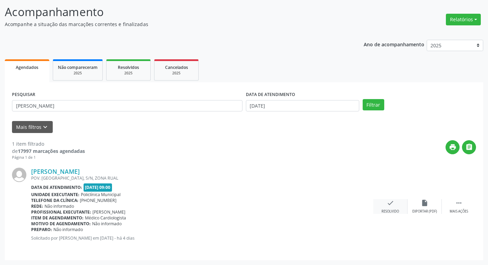
click at [399, 201] on div "check Resolvido" at bounding box center [390, 206] width 34 height 15
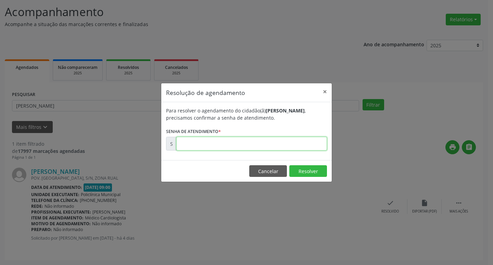
click at [202, 148] on input "text" at bounding box center [251, 144] width 151 height 14
type input "00178333"
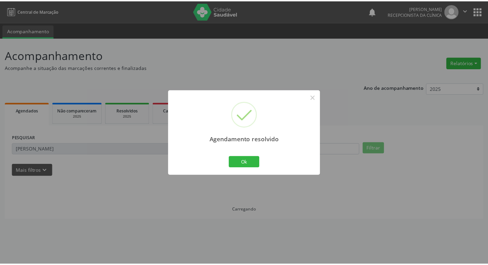
scroll to position [0, 0]
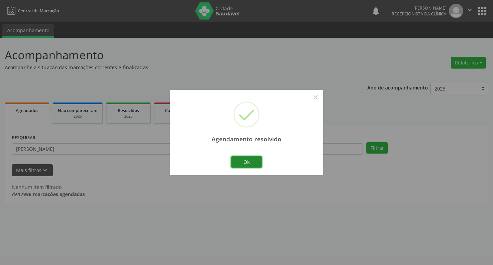
drag, startPoint x: 242, startPoint y: 157, endPoint x: 202, endPoint y: 157, distance: 40.0
click at [241, 157] on button "Ok" at bounding box center [246, 162] width 31 height 12
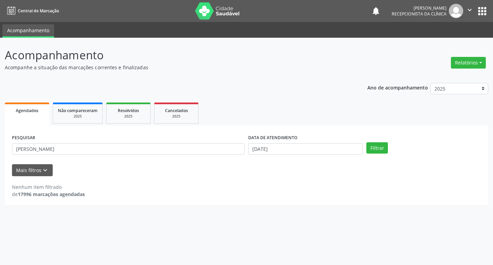
drag, startPoint x: 198, startPoint y: 157, endPoint x: 191, endPoint y: 155, distance: 7.6
click at [197, 157] on div "PESQUISAR [PERSON_NAME]" at bounding box center [128, 145] width 236 height 27
click at [185, 153] on input "[PERSON_NAME]" at bounding box center [128, 149] width 233 height 12
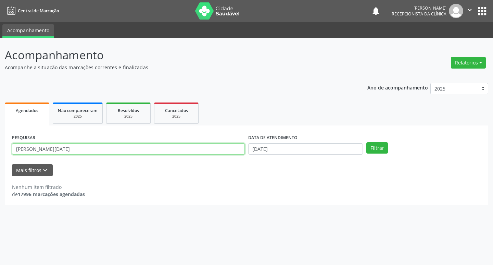
click at [366, 142] on button "Filtrar" at bounding box center [377, 148] width 22 height 12
drag, startPoint x: 118, startPoint y: 139, endPoint x: 119, endPoint y: 148, distance: 9.0
click at [118, 141] on div "PESQUISAR [PERSON_NAME][DATE]" at bounding box center [128, 145] width 236 height 27
click at [119, 148] on input "[PERSON_NAME][DATE]" at bounding box center [128, 149] width 233 height 12
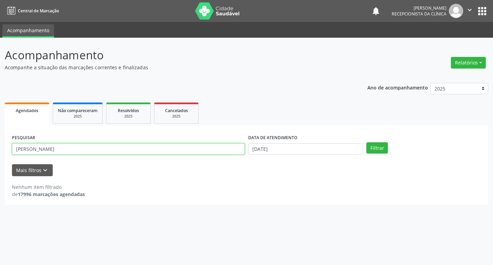
type input "[PERSON_NAME]"
click at [366, 142] on button "Filtrar" at bounding box center [377, 148] width 22 height 12
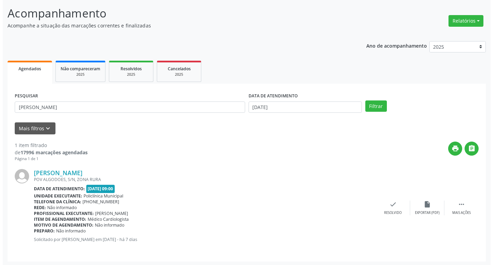
scroll to position [43, 0]
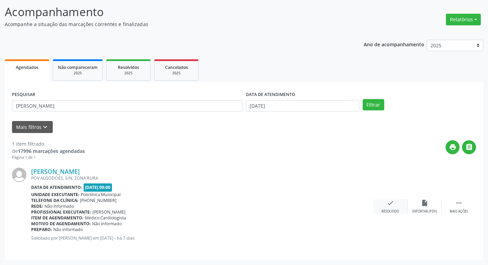
click at [386, 206] on icon "check" at bounding box center [390, 203] width 8 height 8
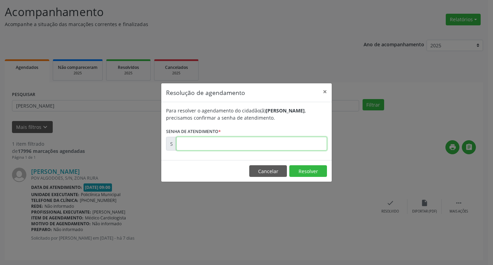
click at [208, 140] on input "text" at bounding box center [251, 144] width 151 height 14
type input "00178051"
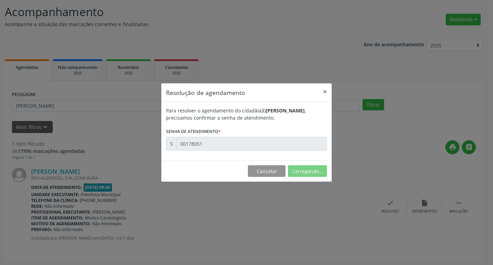
scroll to position [0, 0]
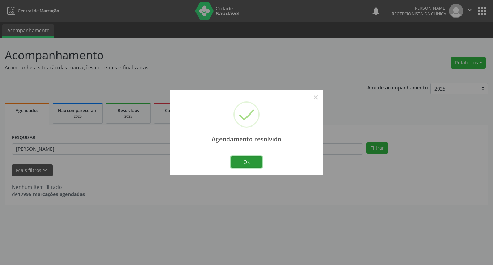
drag, startPoint x: 246, startPoint y: 158, endPoint x: 172, endPoint y: 152, distance: 74.2
click at [244, 158] on button "Ok" at bounding box center [246, 162] width 31 height 12
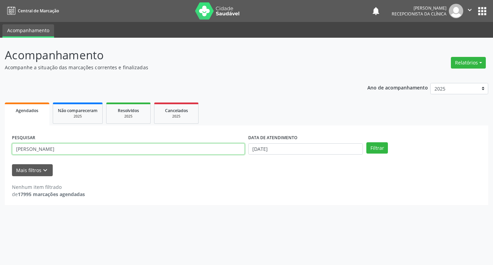
click at [172, 152] on input "[PERSON_NAME]" at bounding box center [128, 149] width 233 height 12
type input "[PERSON_NAME]"
click at [366, 142] on button "Filtrar" at bounding box center [377, 148] width 22 height 12
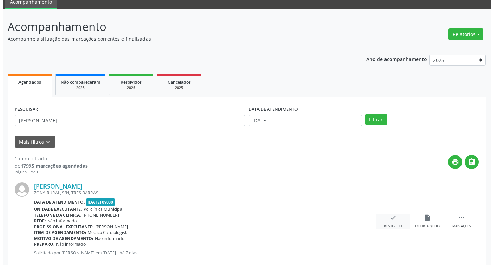
scroll to position [43, 0]
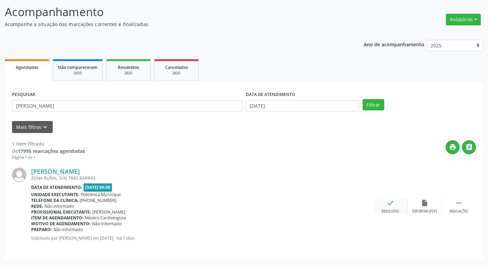
click at [394, 207] on div "check Resolvido" at bounding box center [390, 206] width 34 height 15
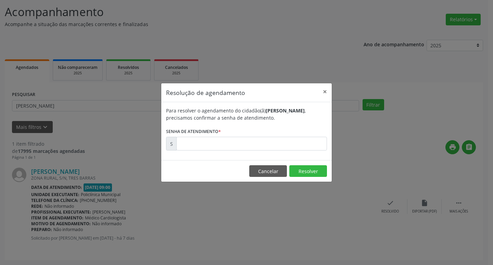
drag, startPoint x: 217, startPoint y: 153, endPoint x: 214, endPoint y: 149, distance: 4.9
click at [215, 150] on div "Para resolver o agendamento do cidadão(ã) [PERSON_NAME] , precisamos confirmar …" at bounding box center [246, 131] width 170 height 58
click at [213, 149] on input "text" at bounding box center [251, 144] width 151 height 14
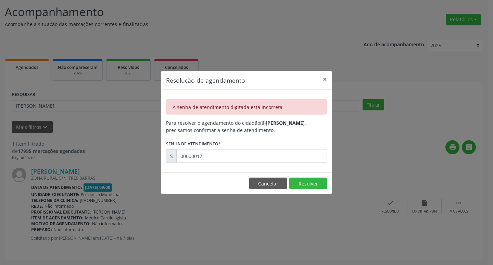
click at [223, 159] on div "A senha de atendimento digitada está incorreta. Para resolver o agendamento do …" at bounding box center [246, 131] width 170 height 82
click at [224, 156] on input "00000017" at bounding box center [251, 156] width 151 height 14
click at [225, 156] on input "00000017" at bounding box center [251, 156] width 151 height 14
type input "00178058"
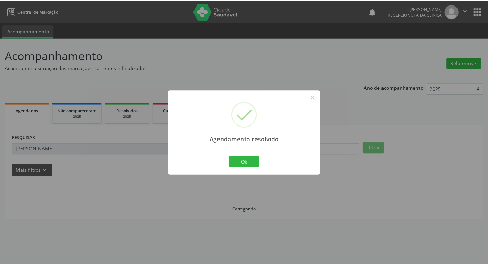
scroll to position [0, 0]
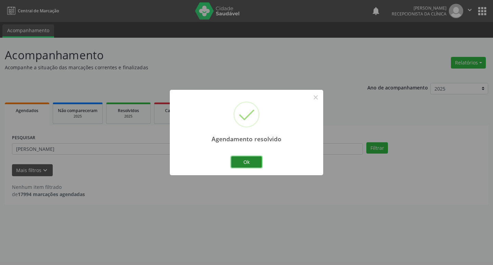
click at [239, 156] on button "Ok" at bounding box center [246, 162] width 31 height 12
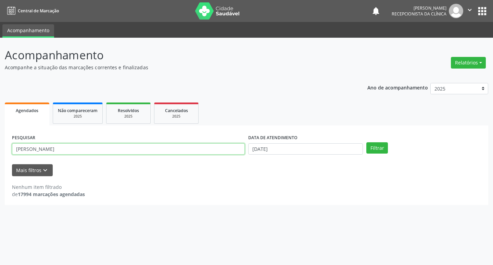
click at [153, 147] on input "[PERSON_NAME]" at bounding box center [128, 149] width 233 height 12
type input "[PERSON_NAME]"
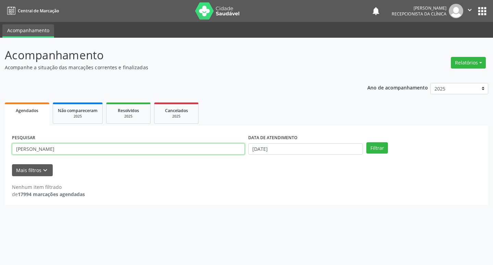
click at [366, 142] on button "Filtrar" at bounding box center [377, 148] width 22 height 12
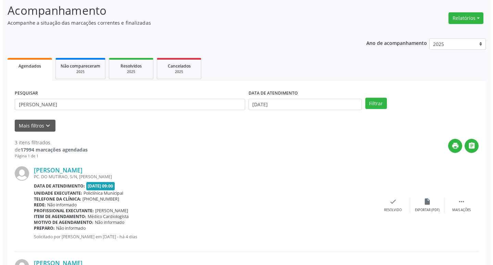
scroll to position [137, 0]
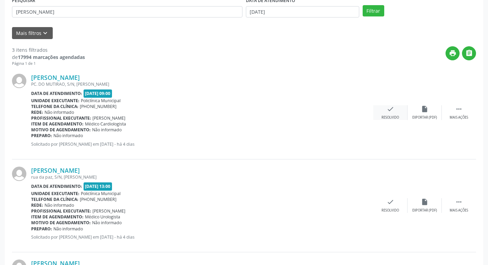
click at [392, 106] on icon "check" at bounding box center [390, 109] width 8 height 8
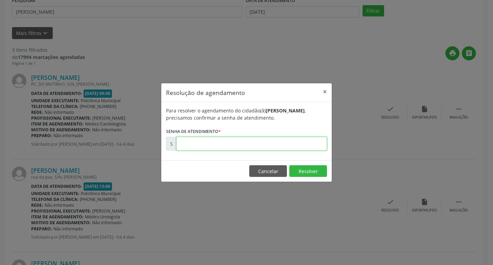
click at [230, 140] on input "text" at bounding box center [251, 144] width 151 height 14
type input "00178250"
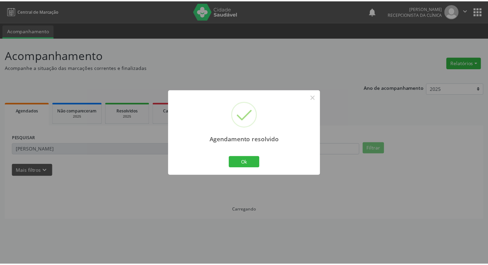
scroll to position [0, 0]
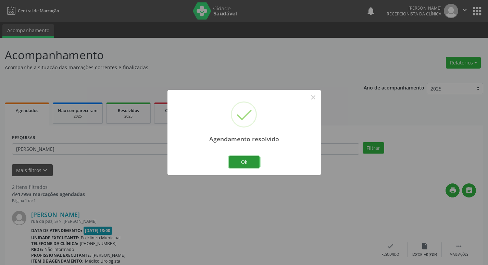
drag, startPoint x: 237, startPoint y: 161, endPoint x: 205, endPoint y: 149, distance: 34.0
click at [234, 160] on button "Ok" at bounding box center [244, 162] width 31 height 12
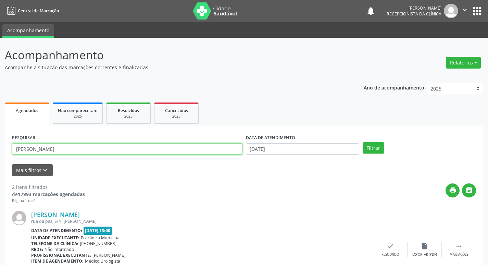
click at [203, 149] on input "[PERSON_NAME]" at bounding box center [127, 149] width 230 height 12
type input "[PERSON_NAME]"
click at [362, 142] on button "Filtrar" at bounding box center [373, 148] width 22 height 12
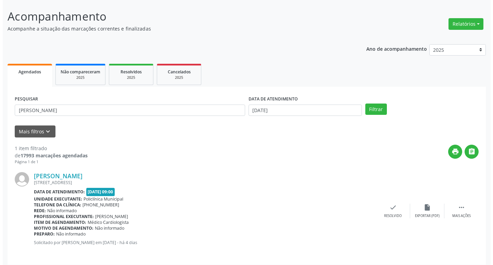
scroll to position [43, 0]
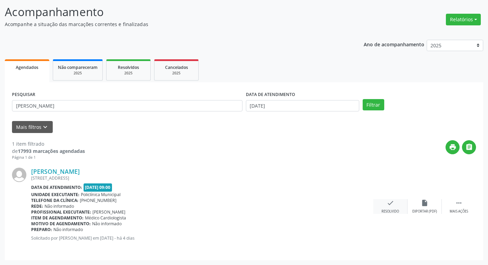
drag, startPoint x: 391, startPoint y: 203, endPoint x: 386, endPoint y: 203, distance: 4.8
click at [386, 203] on icon "check" at bounding box center [390, 203] width 8 height 8
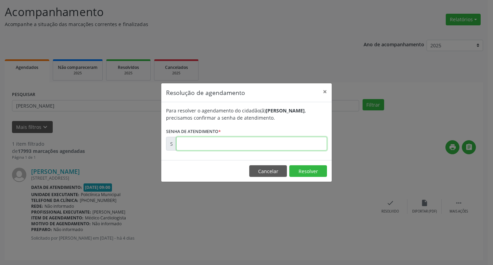
click at [242, 144] on input "text" at bounding box center [251, 144] width 151 height 14
type input "00178252"
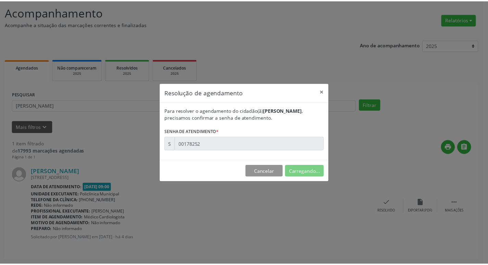
scroll to position [0, 0]
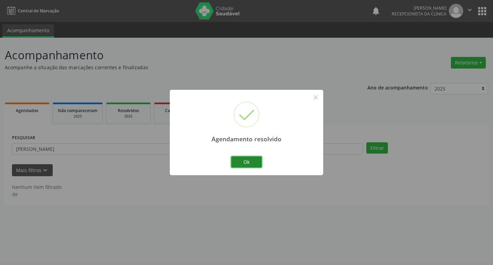
click at [239, 161] on button "Ok" at bounding box center [246, 162] width 31 height 12
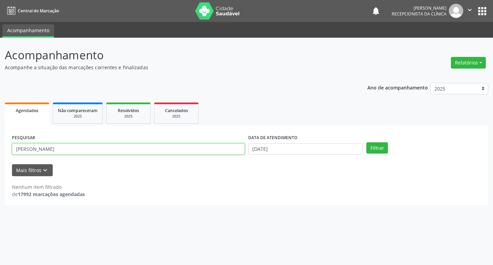
click at [222, 152] on input "[PERSON_NAME]" at bounding box center [128, 149] width 233 height 12
type input "rosime"
click at [366, 142] on button "Filtrar" at bounding box center [377, 148] width 22 height 12
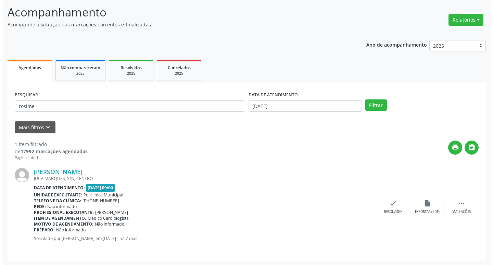
scroll to position [43, 0]
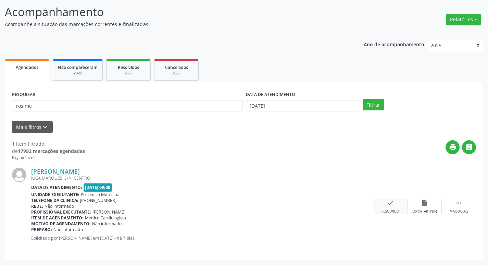
click at [384, 208] on div "check Resolvido" at bounding box center [390, 206] width 34 height 15
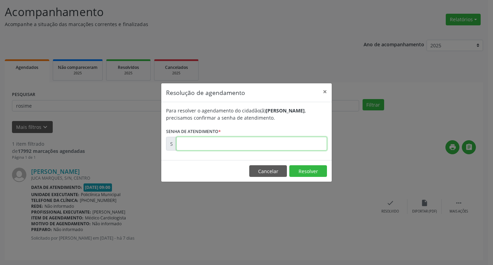
click at [291, 147] on input "text" at bounding box center [251, 144] width 151 height 14
type input "00178060"
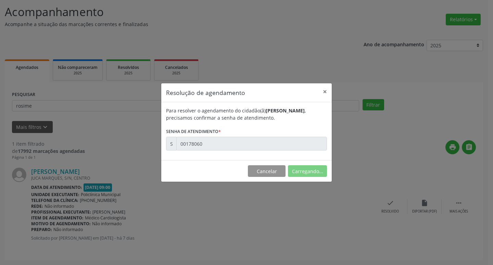
scroll to position [0, 0]
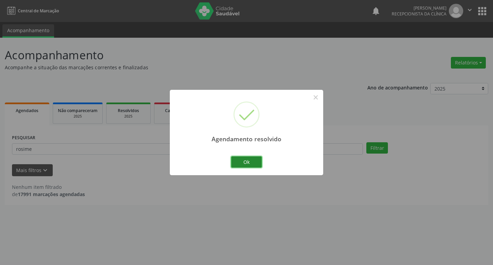
click at [234, 159] on button "Ok" at bounding box center [246, 162] width 31 height 12
